Goal: Navigation & Orientation: Find specific page/section

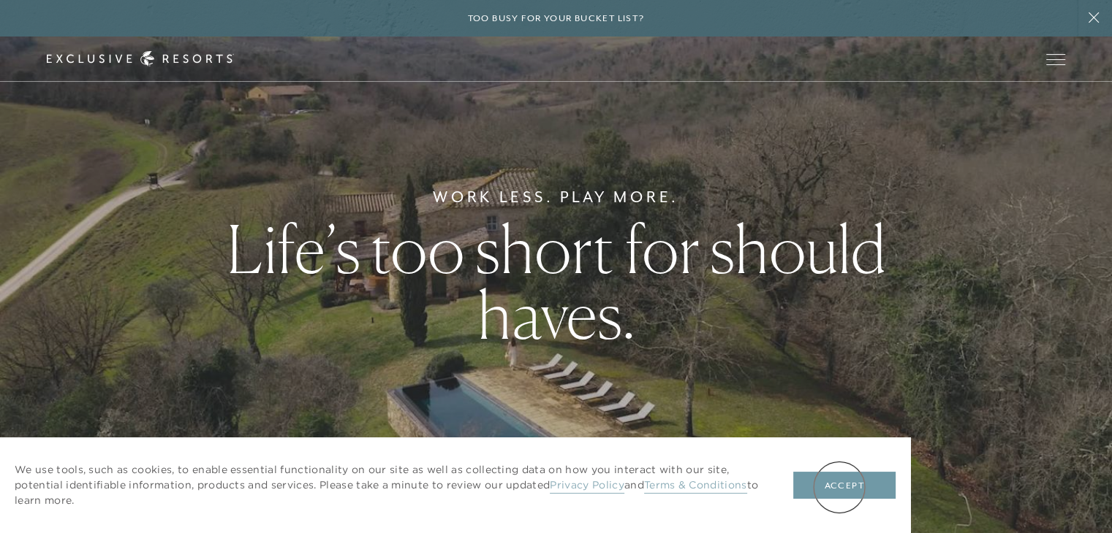
click at [839, 487] on button "Accept" at bounding box center [844, 486] width 102 height 28
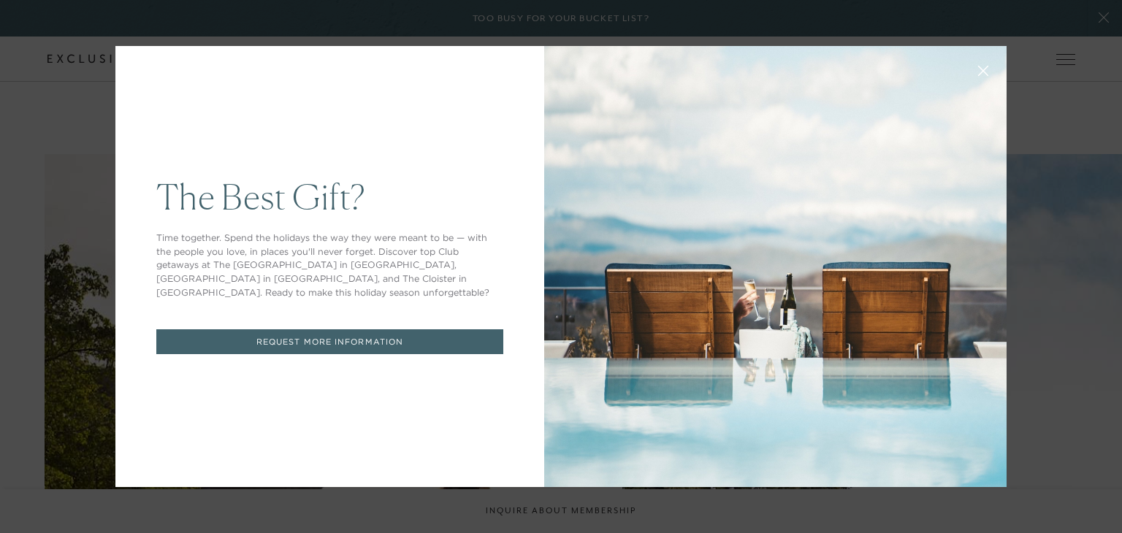
click at [979, 67] on icon at bounding box center [984, 71] width 11 height 11
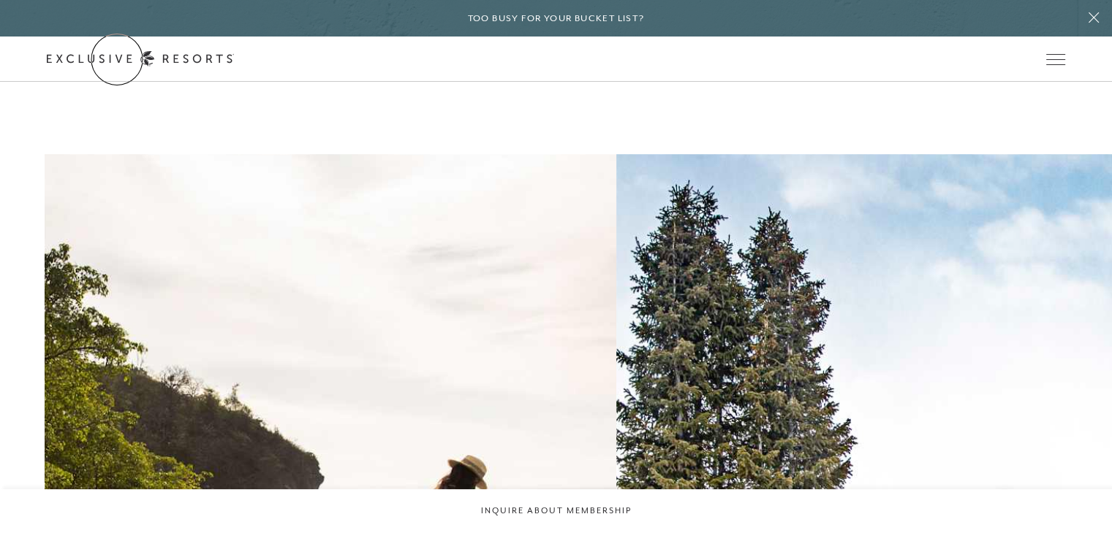
click at [0, 0] on link "Get Started" at bounding box center [0, 0] width 0 height 0
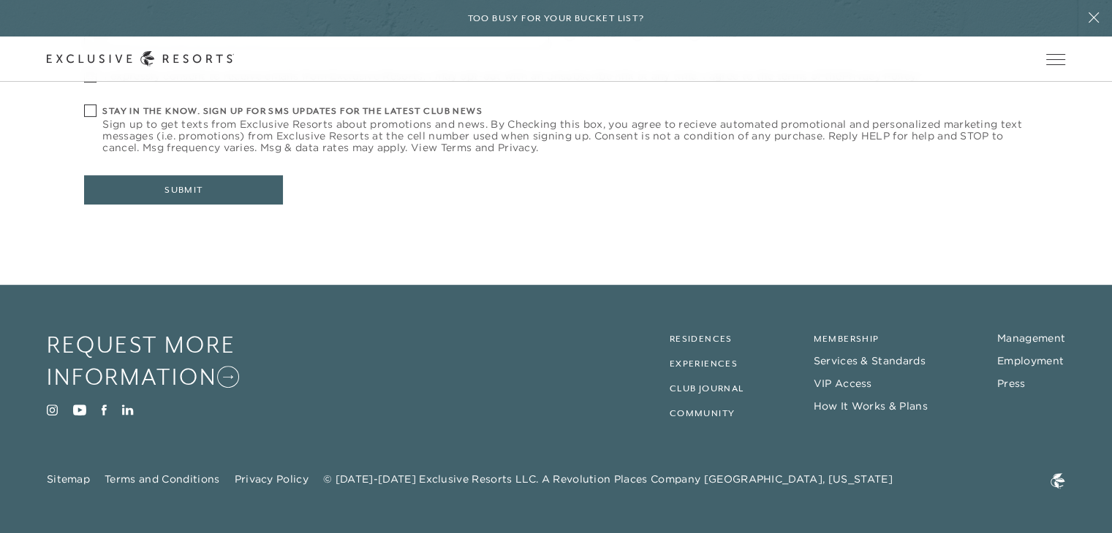
scroll to position [649, 0]
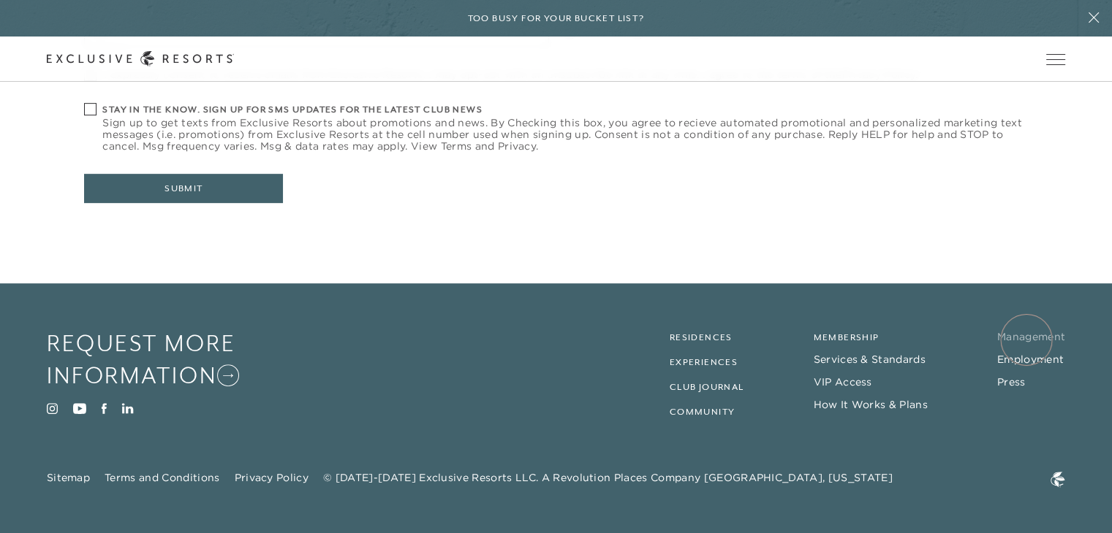
click at [1026, 340] on link "Management" at bounding box center [1031, 336] width 68 height 13
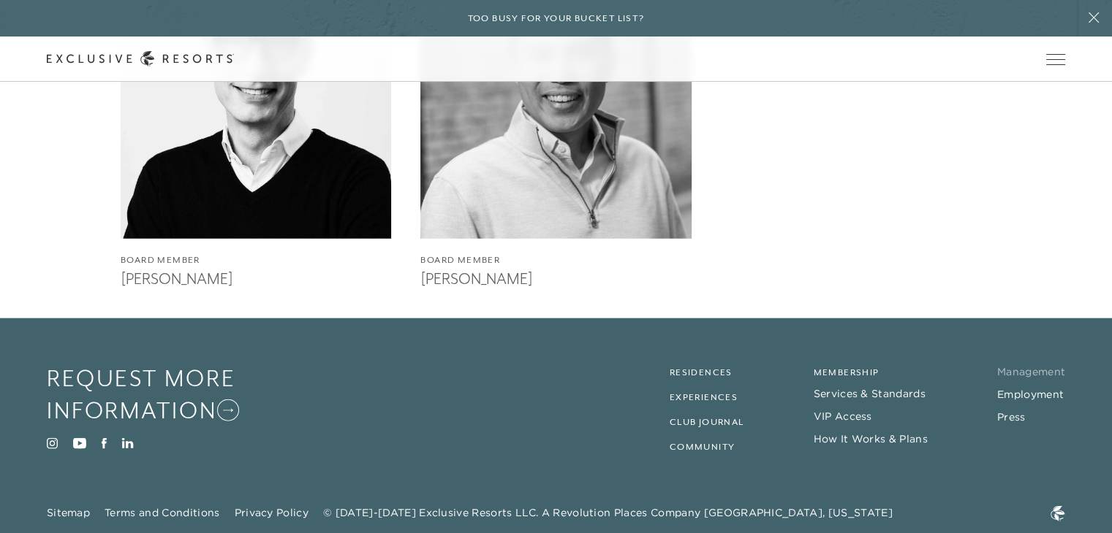
scroll to position [3394, 0]
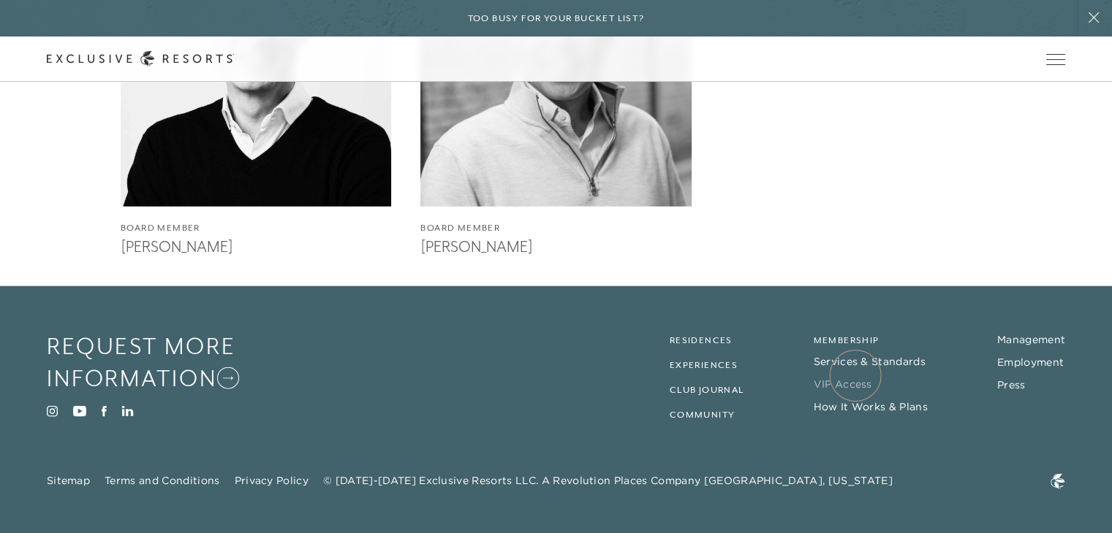
click at [855, 378] on link "VIP Access" at bounding box center [842, 384] width 58 height 13
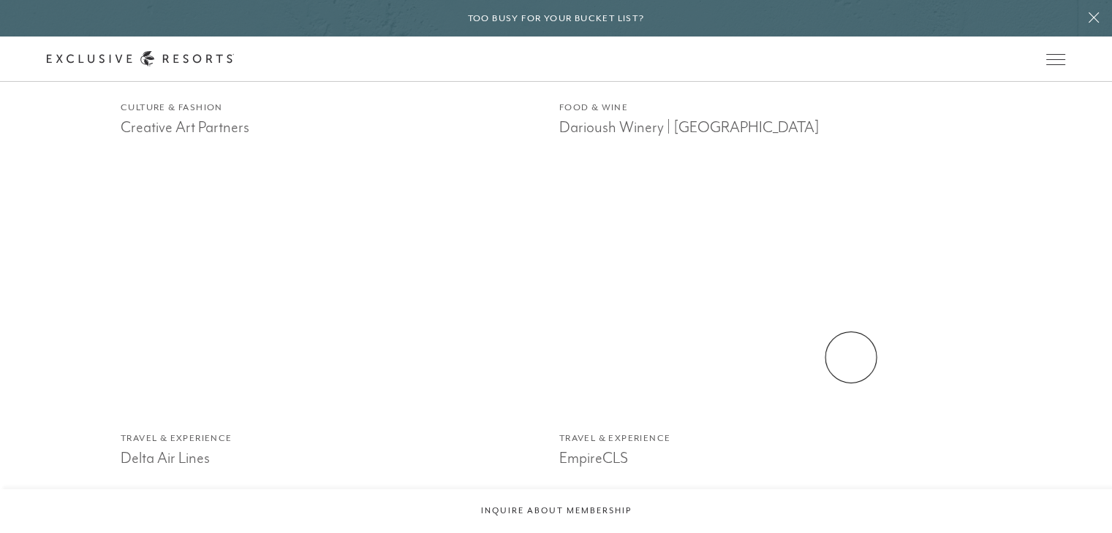
scroll to position [3142, 0]
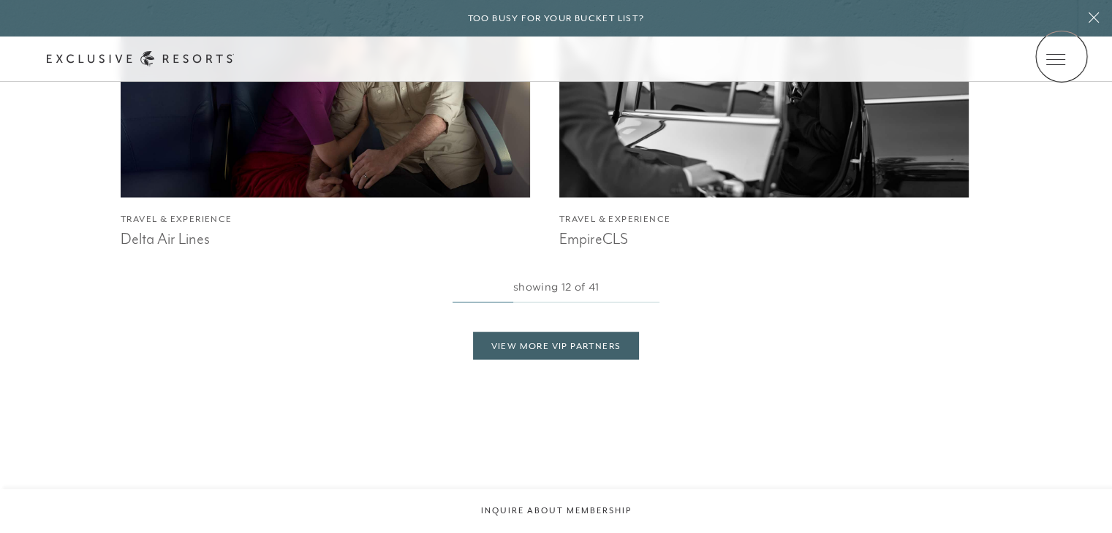
click at [0, 0] on icon at bounding box center [0, 0] width 0 height 0
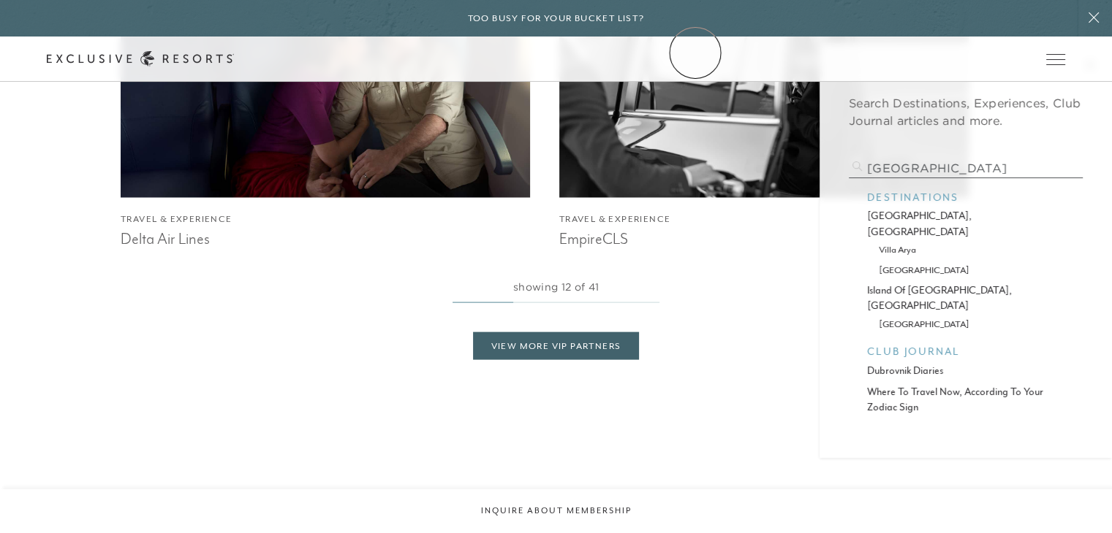
click at [0, 0] on link "Community" at bounding box center [0, 0] width 0 height 0
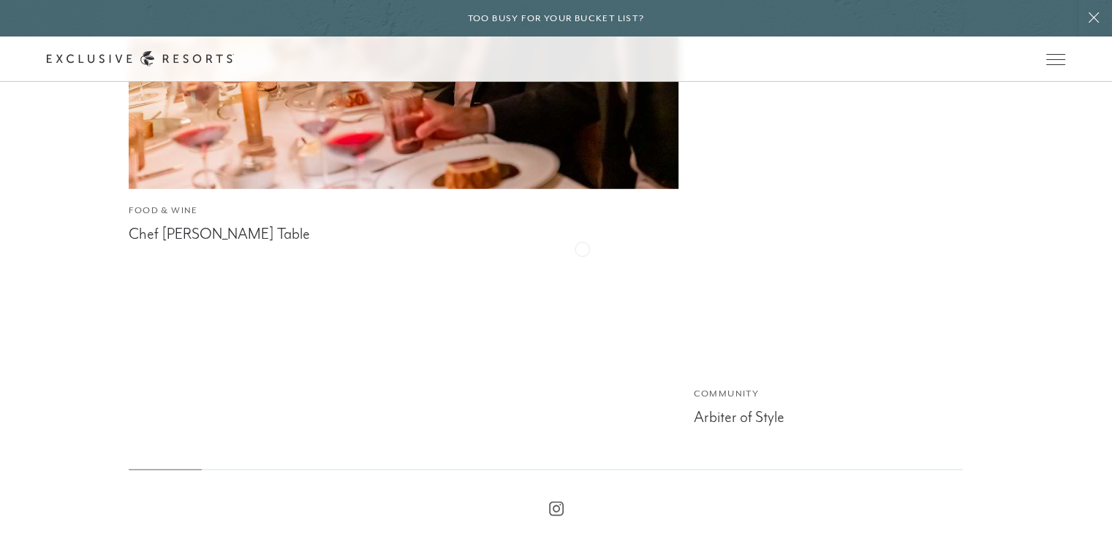
scroll to position [3747, 0]
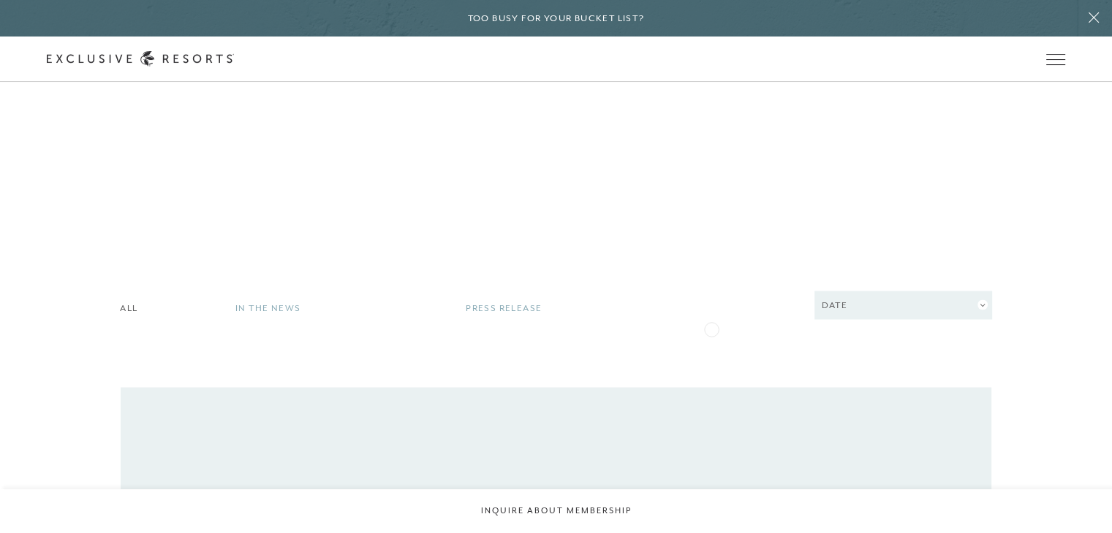
scroll to position [2485, 0]
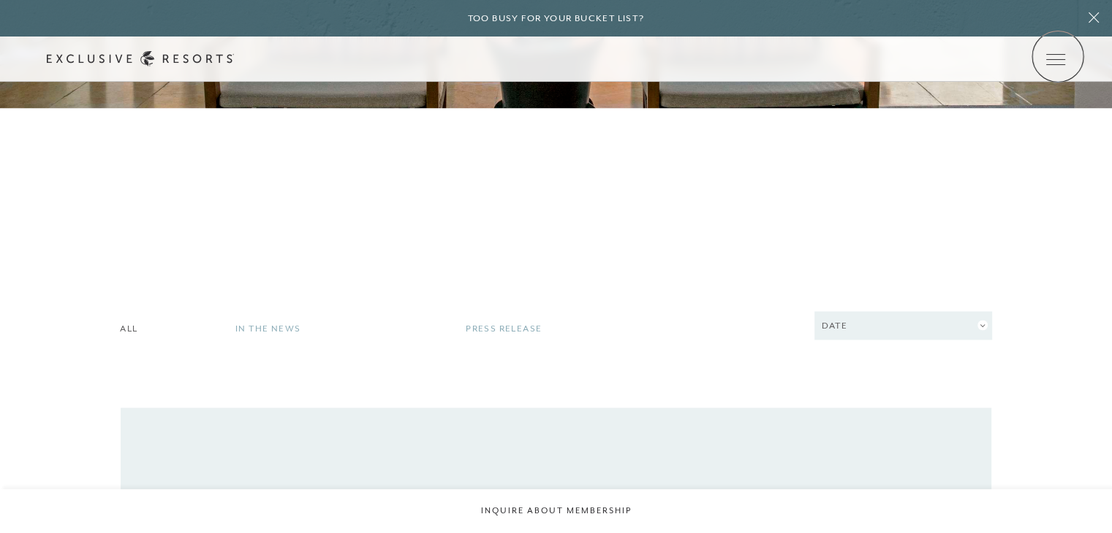
click at [0, 0] on icon at bounding box center [0, 0] width 0 height 0
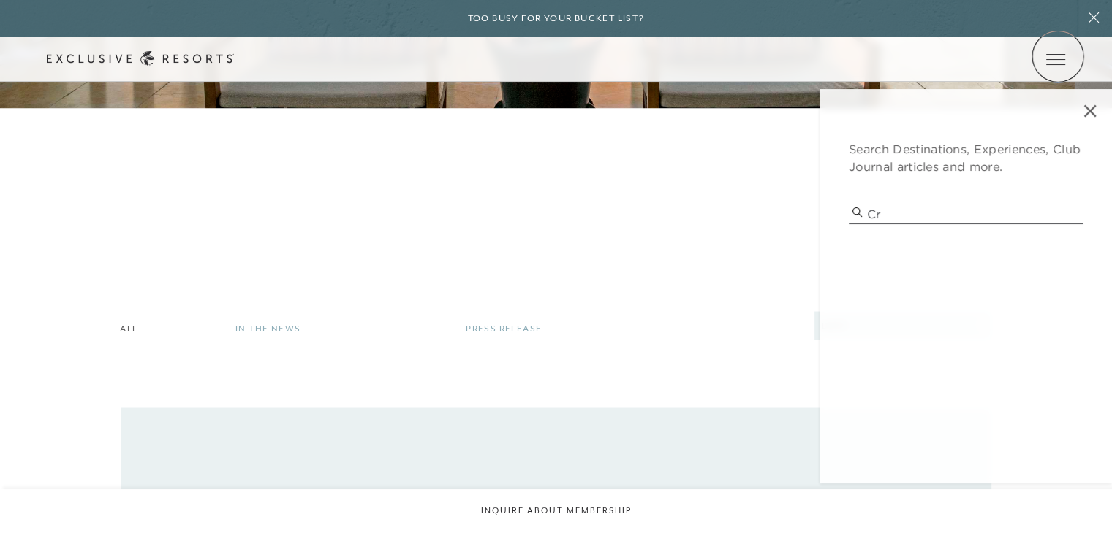
type input "c"
type input "contact"
click at [0, 0] on link "How it works" at bounding box center [0, 0] width 0 height 0
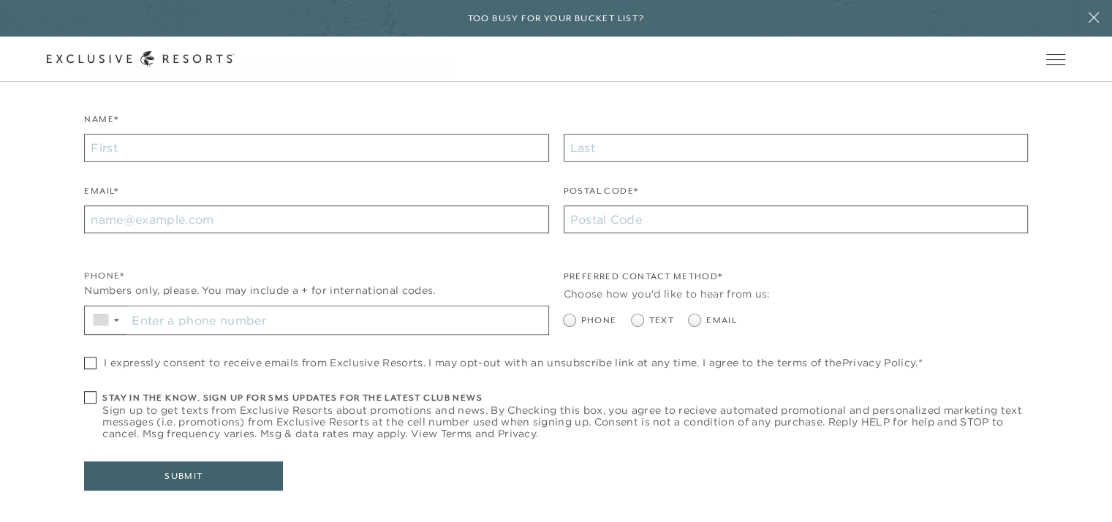
scroll to position [6431, 0]
